Goal: Task Accomplishment & Management: Manage account settings

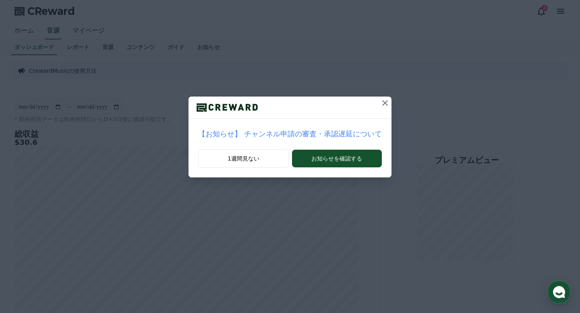
click at [393, 102] on div "【お知らせ】 チャンネル申請の審査・承認遅延について 1週間見ない お知らせを確認する" at bounding box center [290, 95] width 580 height 190
click at [384, 102] on icon at bounding box center [385, 103] width 6 height 6
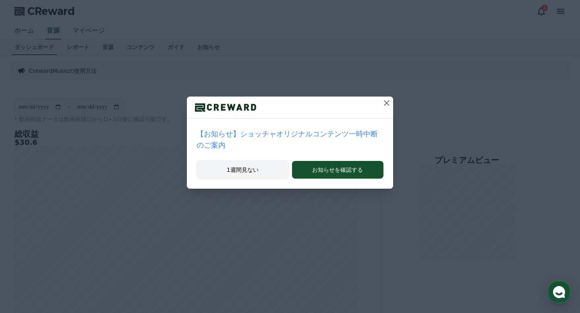
click at [247, 170] on button "1週間見ない" at bounding box center [242, 170] width 92 height 19
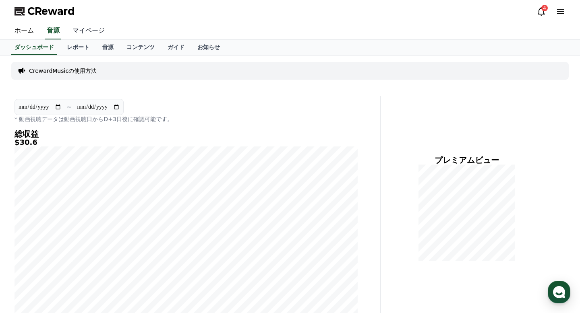
click at [89, 25] on link "マイページ" at bounding box center [88, 31] width 45 height 17
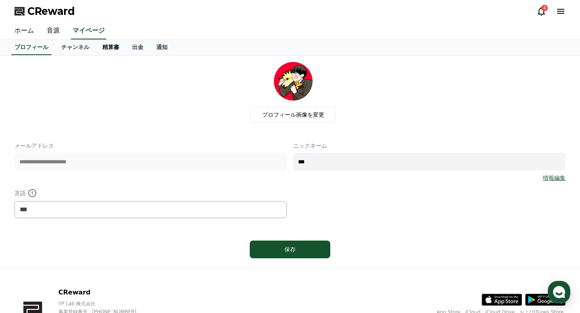
click at [116, 51] on link "精算書" at bounding box center [111, 47] width 30 height 15
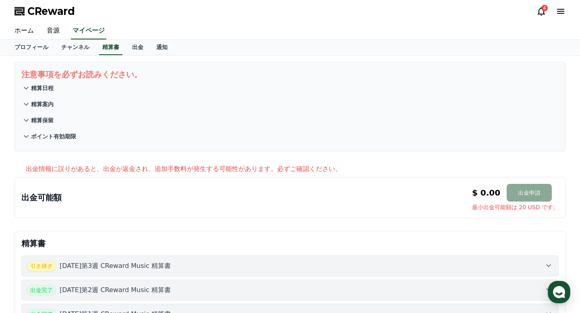
click at [155, 55] on div "プロフィール チャンネル 精算書 出金 通知" at bounding box center [290, 48] width 580 height 16
click at [136, 50] on link "出金" at bounding box center [138, 47] width 24 height 15
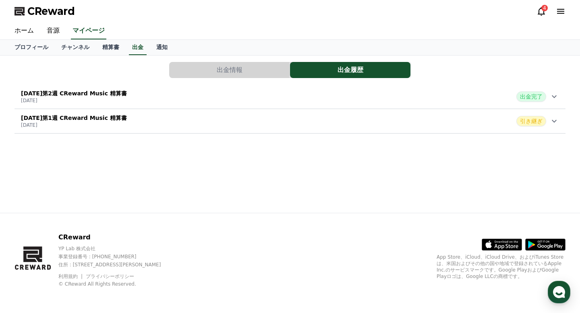
click at [170, 98] on div "[DATE]第2週 CReward Music 精算書 [DATE] 出金完了" at bounding box center [289, 96] width 551 height 21
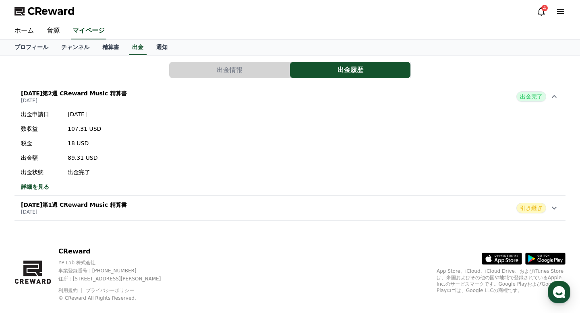
click at [170, 98] on div "[DATE]第2週 CReward Music 精算書 [DATE] 出金完了" at bounding box center [289, 96] width 551 height 21
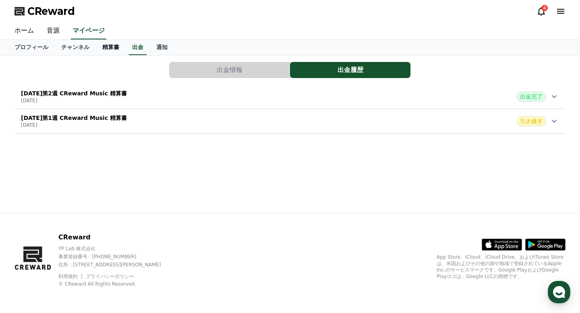
click at [120, 51] on link "精算書" at bounding box center [111, 47] width 30 height 15
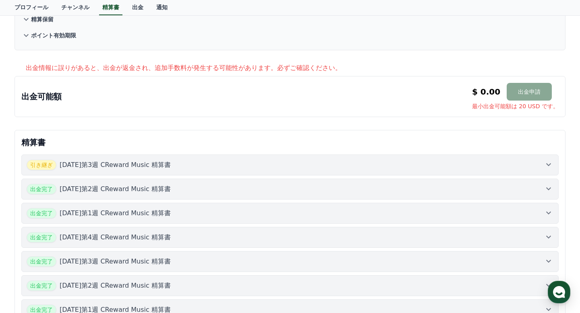
scroll to position [102, 0]
click at [133, 167] on p "[DATE]第3週 CReward Music 精算書" at bounding box center [115, 164] width 111 height 10
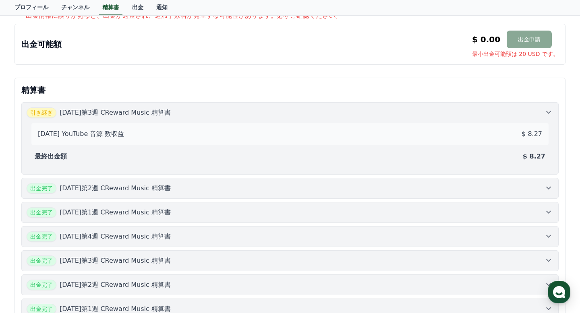
scroll to position [161, 0]
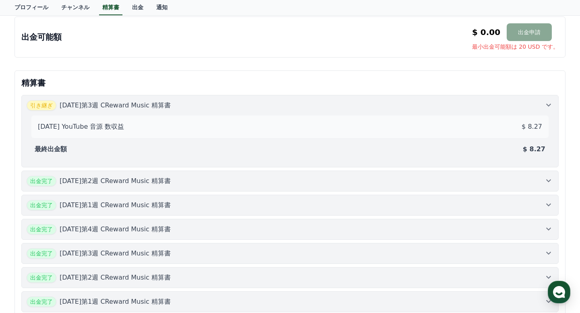
click at [359, 182] on div "出金完了 [DATE]第2週 CReward Music 精算書" at bounding box center [290, 181] width 527 height 10
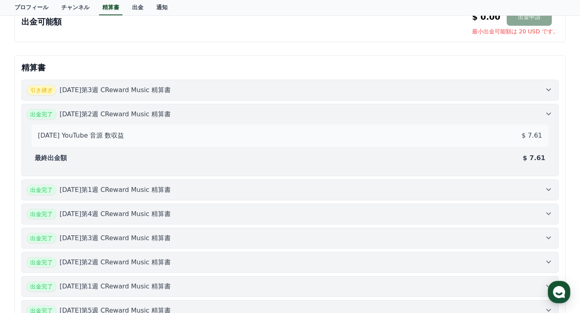
scroll to position [200, 0]
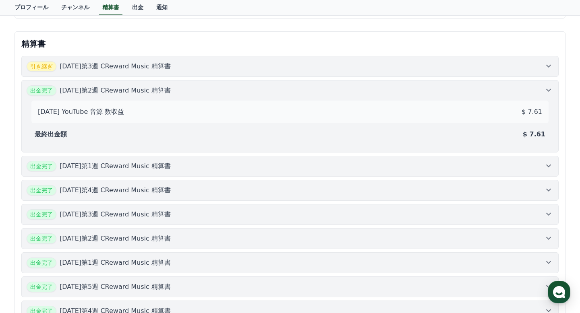
click at [357, 172] on button "出金完了 [DATE]第1週 CReward Music 精算書" at bounding box center [289, 166] width 537 height 21
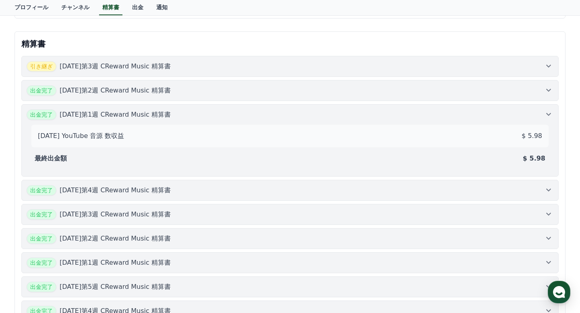
click at [359, 188] on div "出金完了 [DATE]第4週 CReward Music 精算書" at bounding box center [290, 190] width 527 height 10
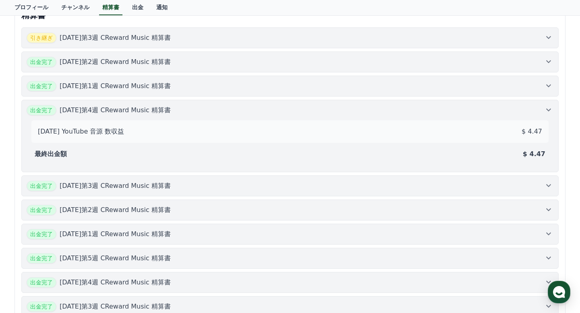
click at [359, 188] on div "出金完了 [DATE]第3週 CReward Music 精算書" at bounding box center [290, 186] width 527 height 10
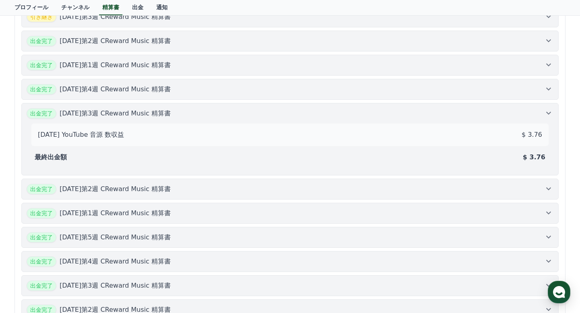
click at [359, 188] on div "出金完了 [DATE]第2週 CReward Music 精算書" at bounding box center [290, 189] width 527 height 10
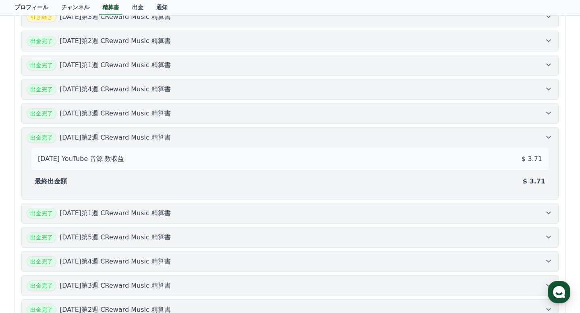
scroll to position [269, 0]
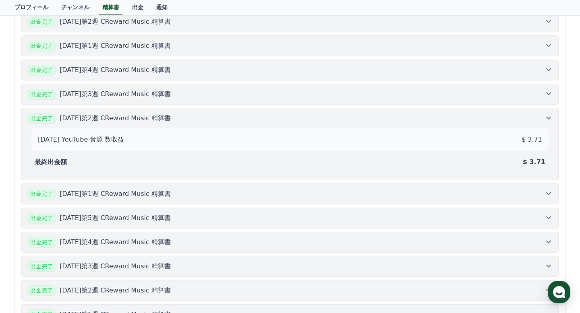
click at [359, 188] on button "出金完了 [DATE]第1週 CReward Music 精算書" at bounding box center [289, 194] width 537 height 21
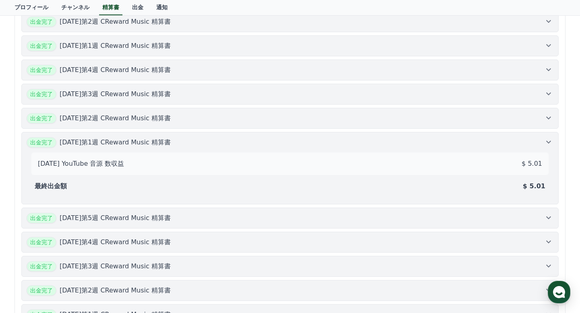
click at [359, 209] on button "出金完了 [DATE]第5週 CReward Music 精算書" at bounding box center [289, 218] width 537 height 21
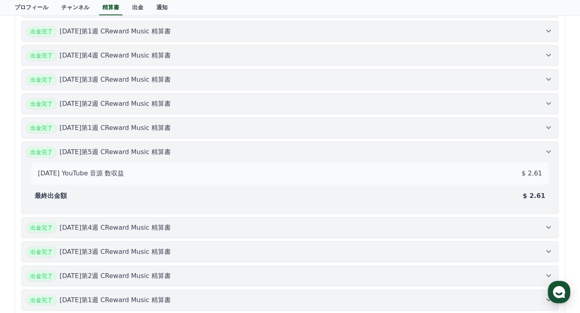
scroll to position [303, 0]
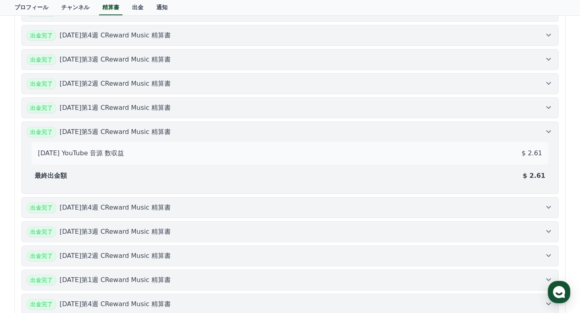
click at [359, 209] on div "出金完了 [DATE]第4週 CReward Music 精算書" at bounding box center [290, 208] width 527 height 10
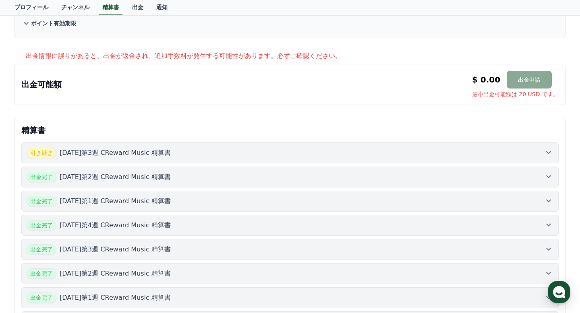
scroll to position [0, 0]
